Goal: Use online tool/utility: Utilize a website feature to perform a specific function

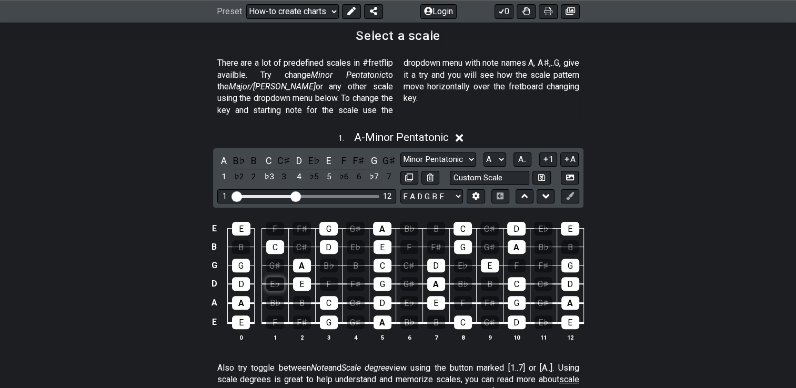
scroll to position [255, 0]
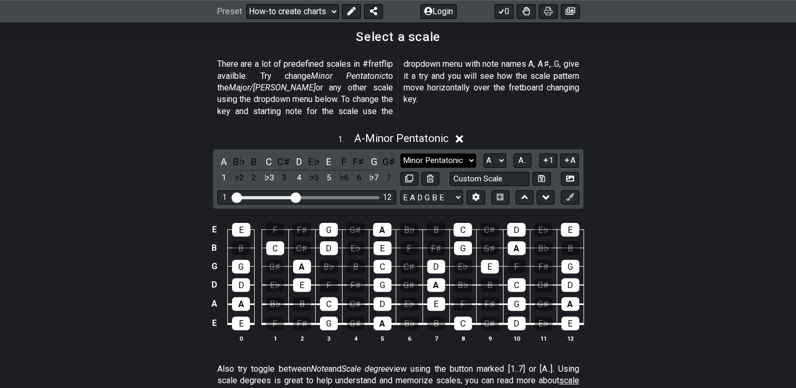
click at [426, 154] on select "Minor Pentatonic New Scale Minor Pentatonic Major Pentatonic Minor Blues Major …" at bounding box center [439, 161] width 76 height 14
select select "Major / [PERSON_NAME]"
click at [401, 154] on select "Minor Pentatonic New Scale Minor Pentatonic Major Pentatonic Minor Blues Major …" at bounding box center [439, 161] width 76 height 14
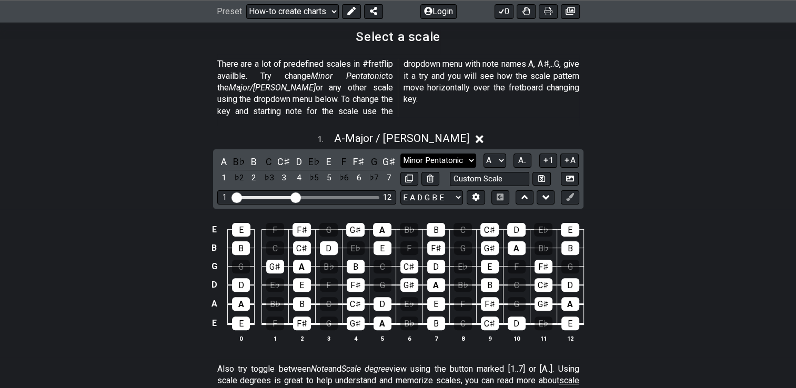
click at [442, 154] on select "Minor Pentatonic New Scale Minor Pentatonic Major Pentatonic Minor Blues Major …" at bounding box center [439, 161] width 76 height 14
click at [500, 154] on select "A♭ A A♯ B♭ B C C♯ D♭ D D♯ E♭ E F F♯ G♭ G G♯" at bounding box center [495, 161] width 23 height 14
click at [484, 154] on select "A♭ A A♯ B♭ B C C♯ D♭ D D♯ E♭ E F F♯ G♭ G G♯" at bounding box center [495, 161] width 23 height 14
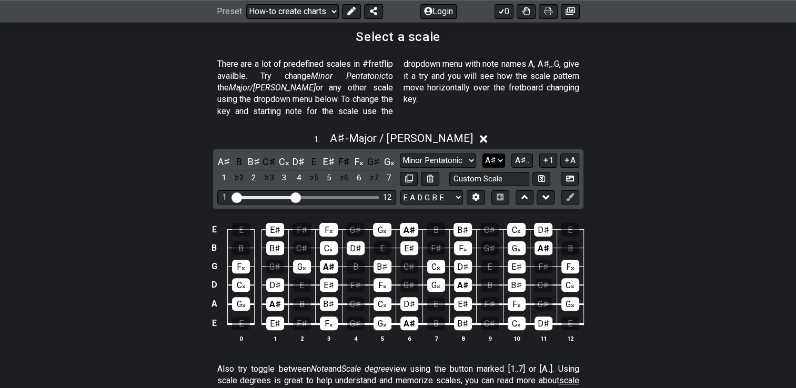
click at [489, 154] on select "A♭ A A♯ B♭ B C C♯ D♭ D D♯ E♭ E F F♯ G♭ G G♯" at bounding box center [494, 161] width 23 height 14
select select "Bb"
click at [483, 154] on select "A♭ A A♯ B♭ B C C♯ D♭ D D♯ E♭ E F F♯ G♭ G G♯" at bounding box center [494, 161] width 23 height 14
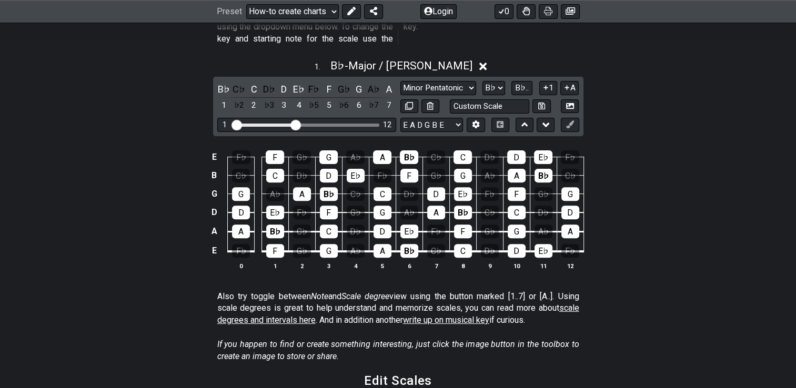
scroll to position [328, 0]
click at [277, 224] on div "B♭" at bounding box center [275, 231] width 18 height 14
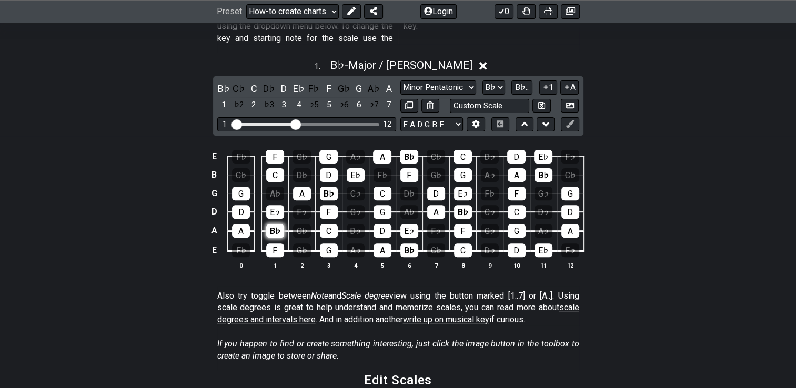
click at [277, 224] on div "B♭" at bounding box center [275, 231] width 18 height 14
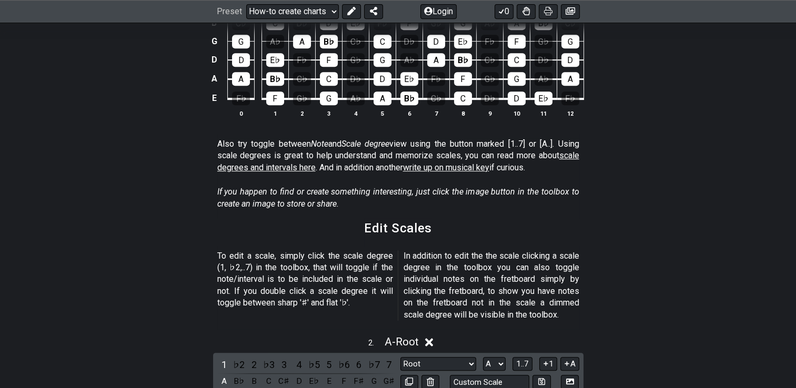
scroll to position [421, 0]
